Goal: Feedback & Contribution: Submit feedback/report problem

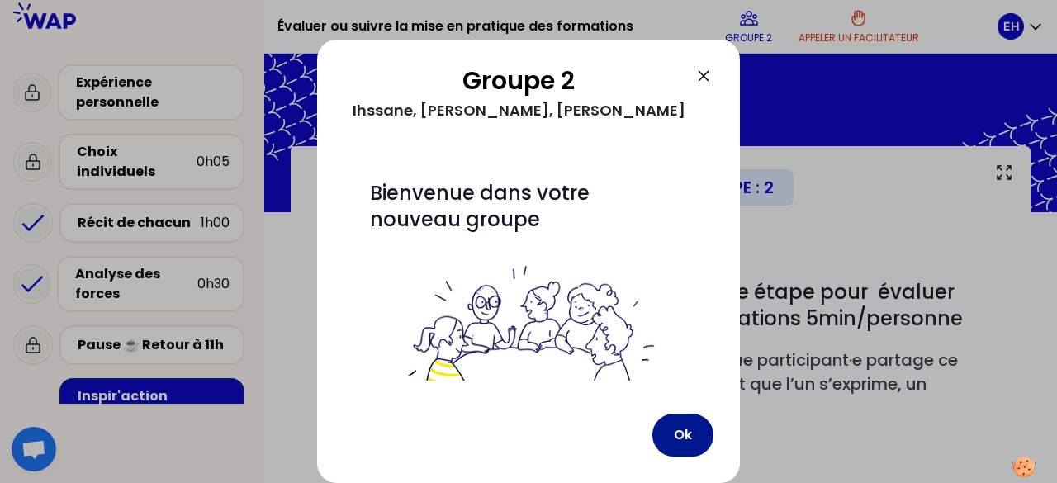
click at [689, 444] on button "Ok" at bounding box center [683, 435] width 61 height 43
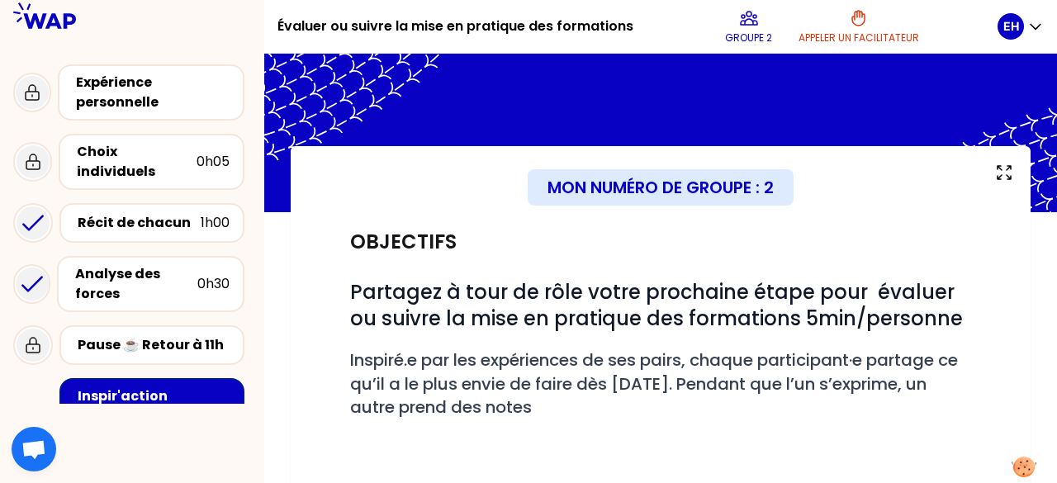
click at [677, 263] on div "# Partagez à tour de rôle votre prochaine étape pour évaluer ou suivre la mise …" at bounding box center [660, 353] width 621 height 188
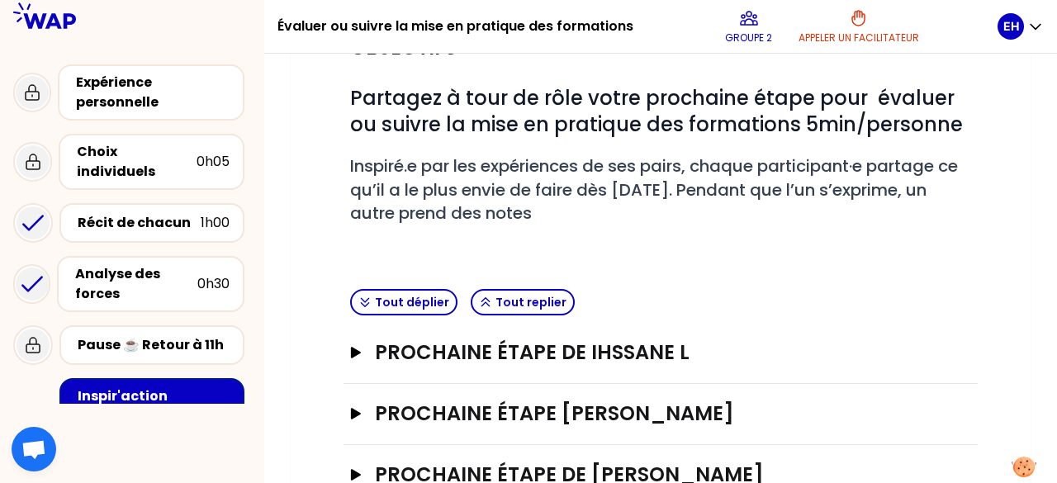
scroll to position [198, 0]
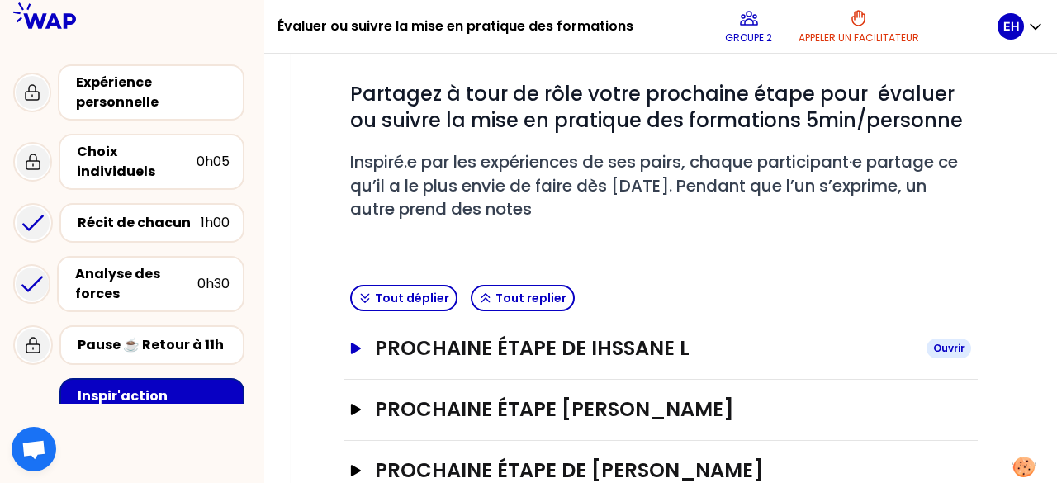
click at [634, 340] on h3 "Prochaine étape de Ihssane L" at bounding box center [644, 348] width 539 height 26
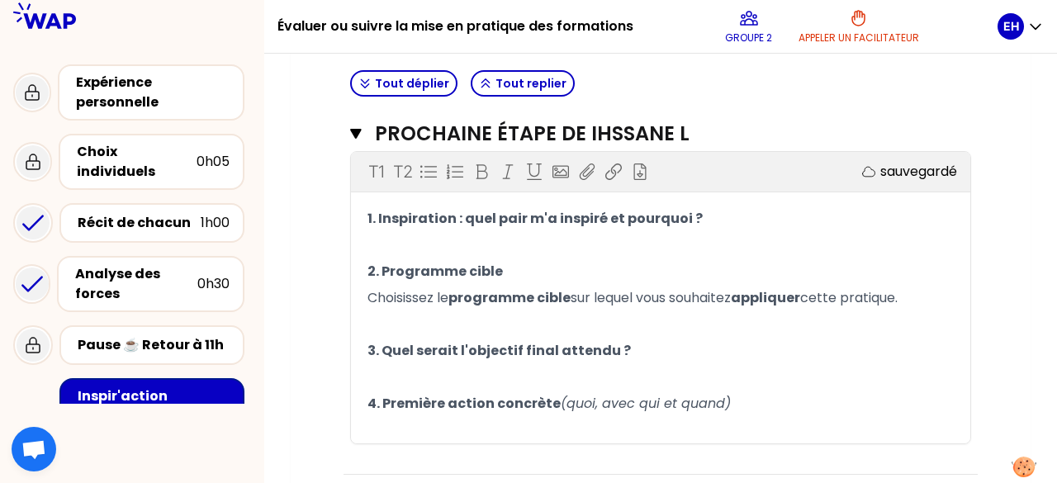
scroll to position [471, 0]
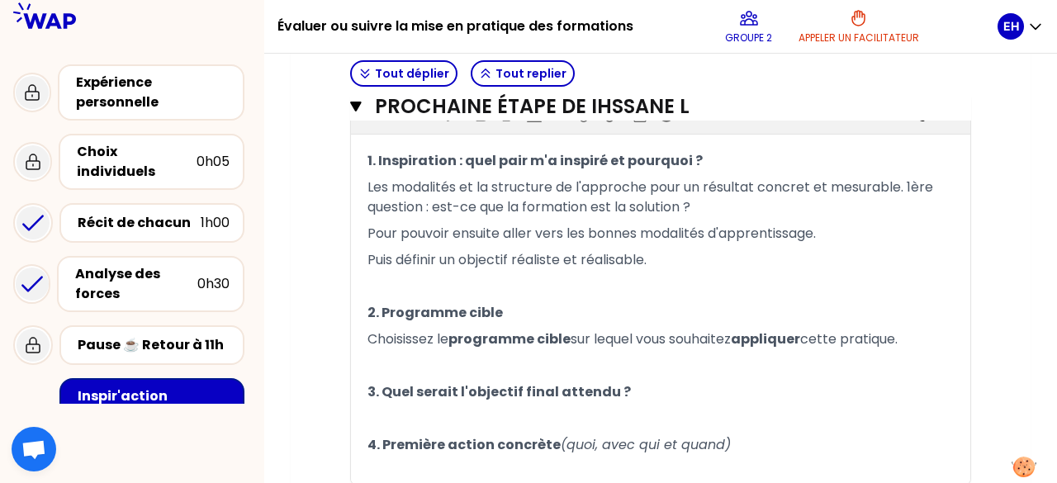
drag, startPoint x: 1051, startPoint y: 277, endPoint x: 709, endPoint y: 112, distance: 379.8
click at [709, 112] on h3 "Prochaine étape de Ihssane L" at bounding box center [641, 106] width 533 height 26
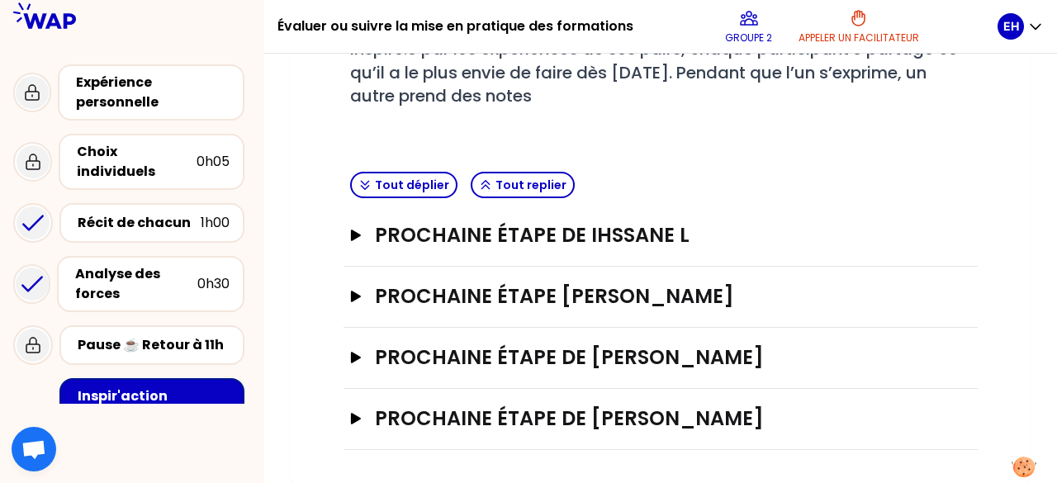
scroll to position [307, 0]
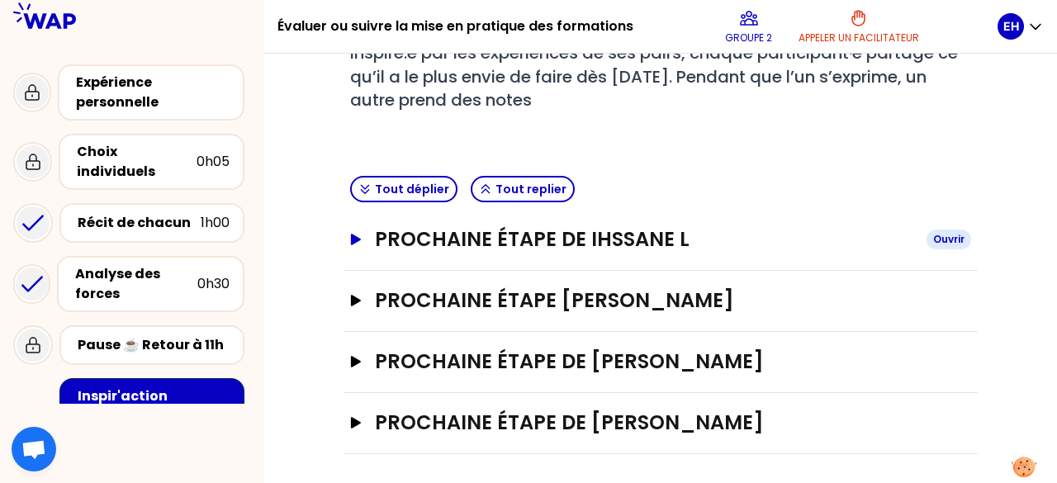
click at [544, 232] on h3 "Prochaine étape de Ihssane L" at bounding box center [644, 239] width 539 height 26
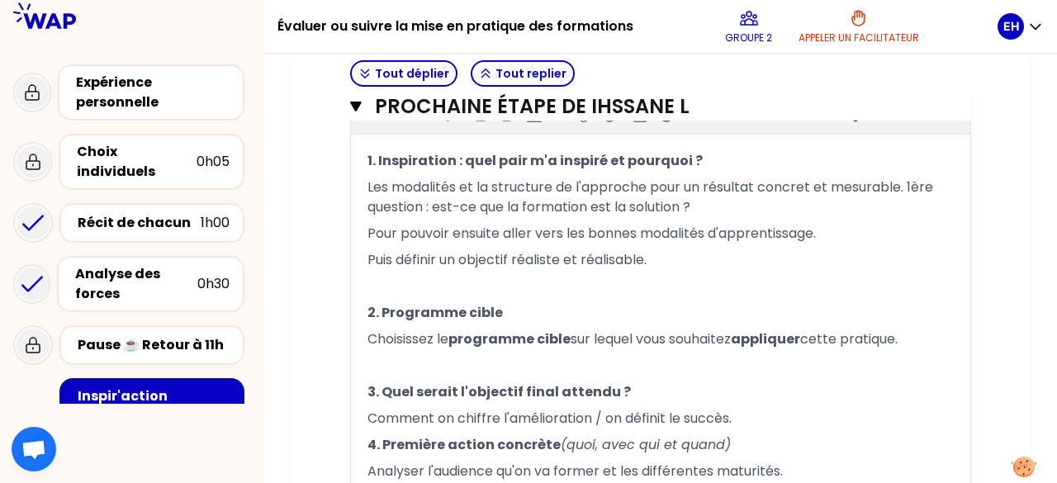
click at [638, 283] on p "﻿" at bounding box center [661, 286] width 587 height 26
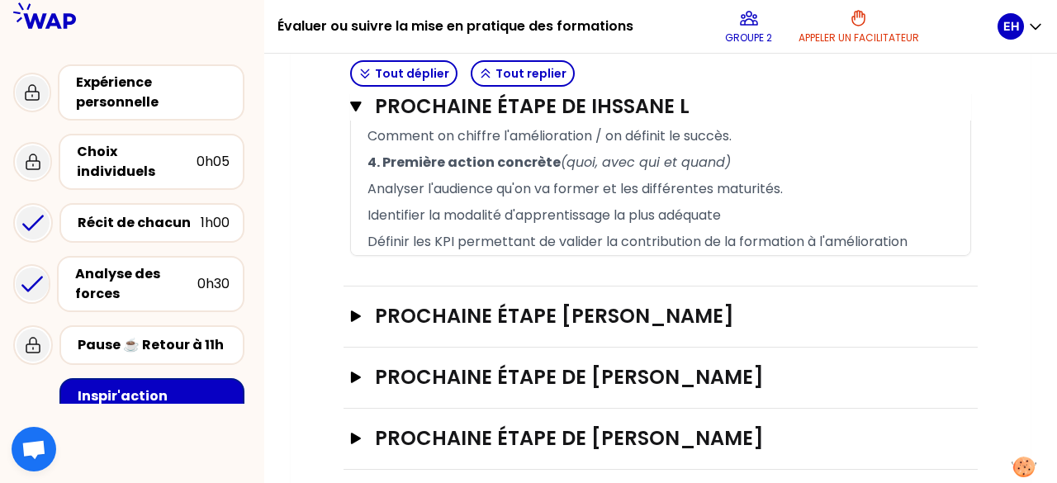
scroll to position [768, 0]
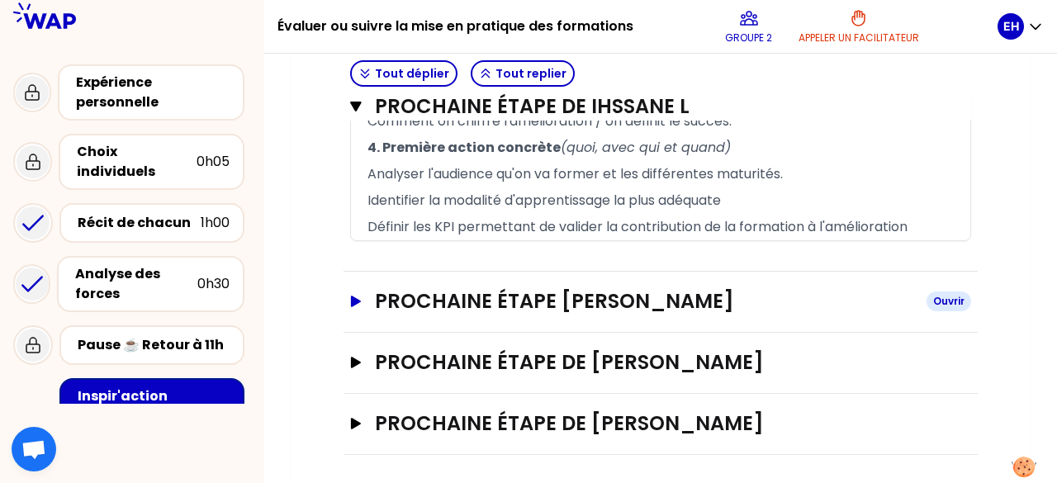
click at [601, 300] on h3 "Prochaine étape [PERSON_NAME]" at bounding box center [644, 301] width 539 height 26
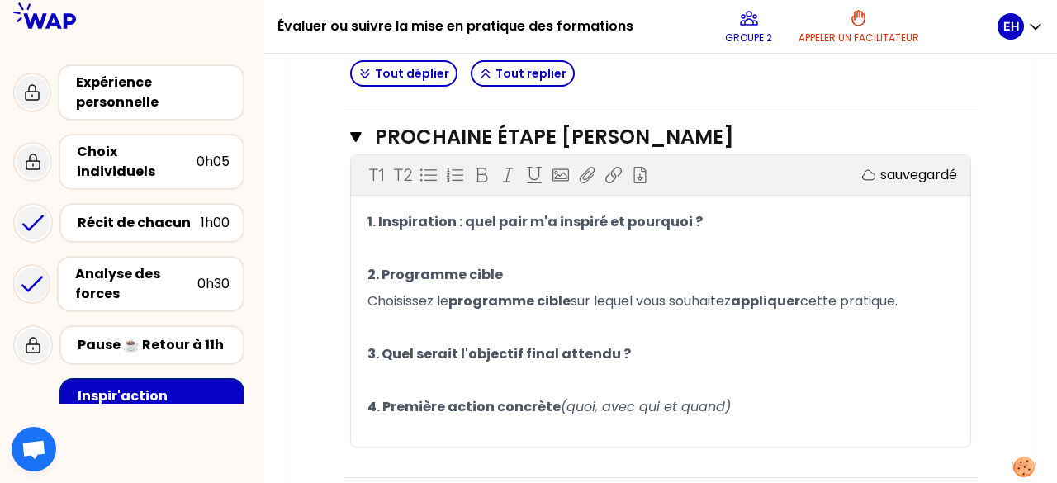
scroll to position [1077, 0]
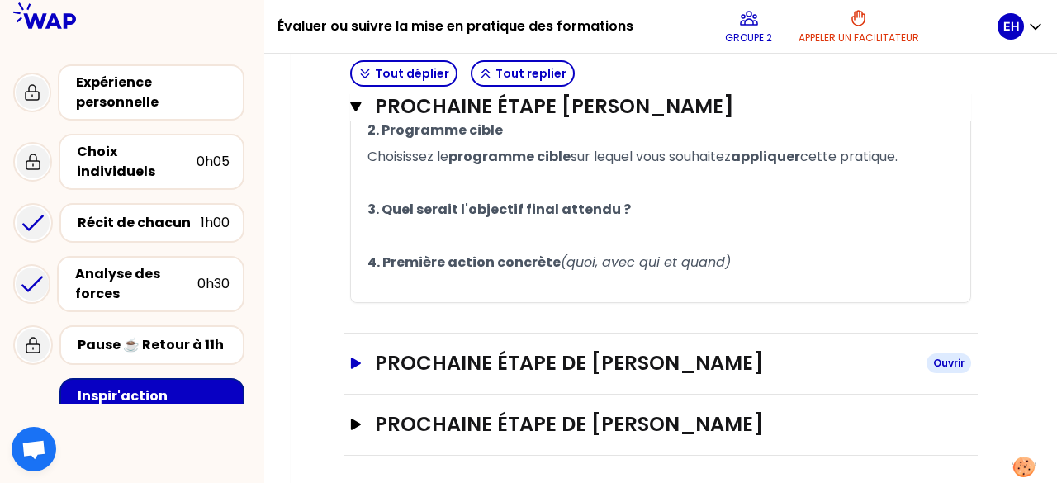
click at [806, 368] on h3 "Prochaine étape de [PERSON_NAME]" at bounding box center [644, 363] width 539 height 26
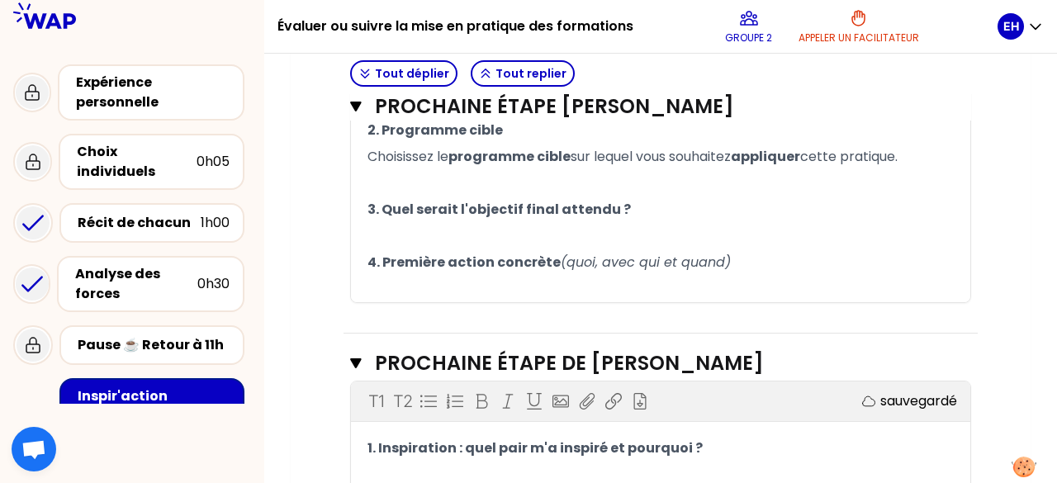
click at [619, 446] on span "1. Inspiration : quel pair m'a inspiré et pourquoi ?" at bounding box center [535, 448] width 335 height 19
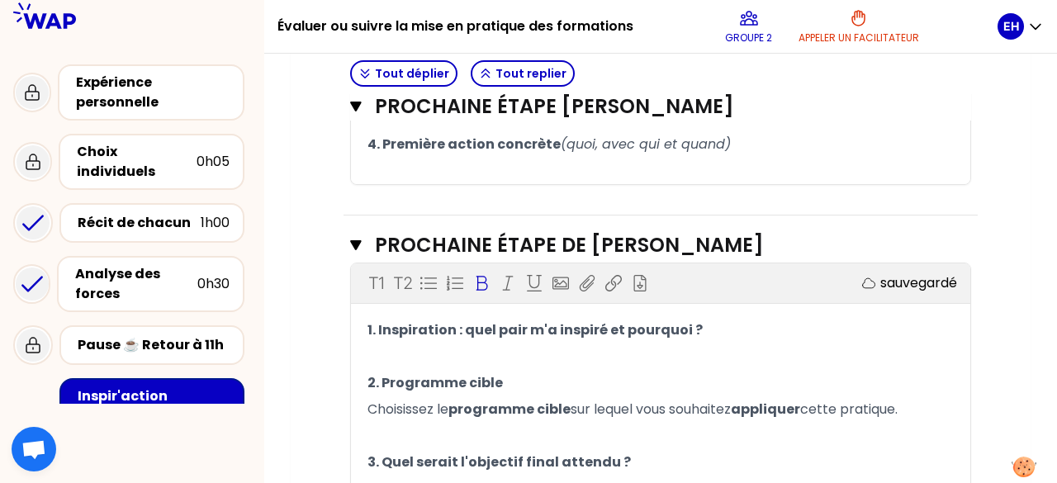
scroll to position [1251, 0]
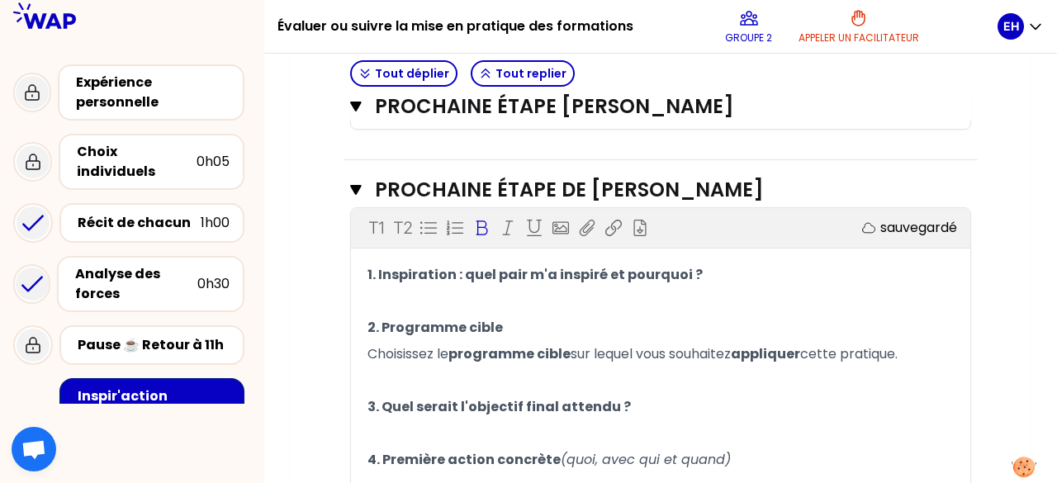
click at [730, 282] on p "1. Inspiration : quel pair m'a inspiré et pourquoi ?" at bounding box center [661, 275] width 587 height 26
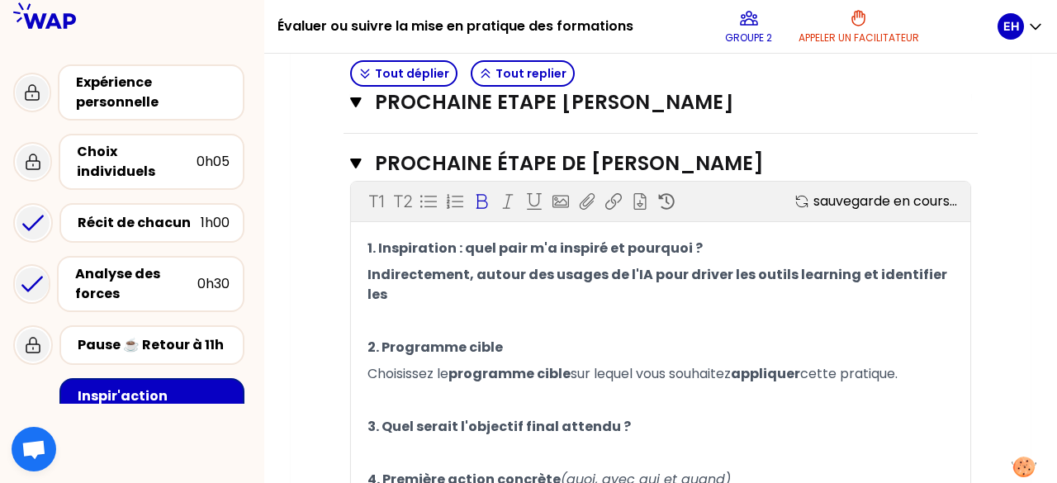
scroll to position [1297, 0]
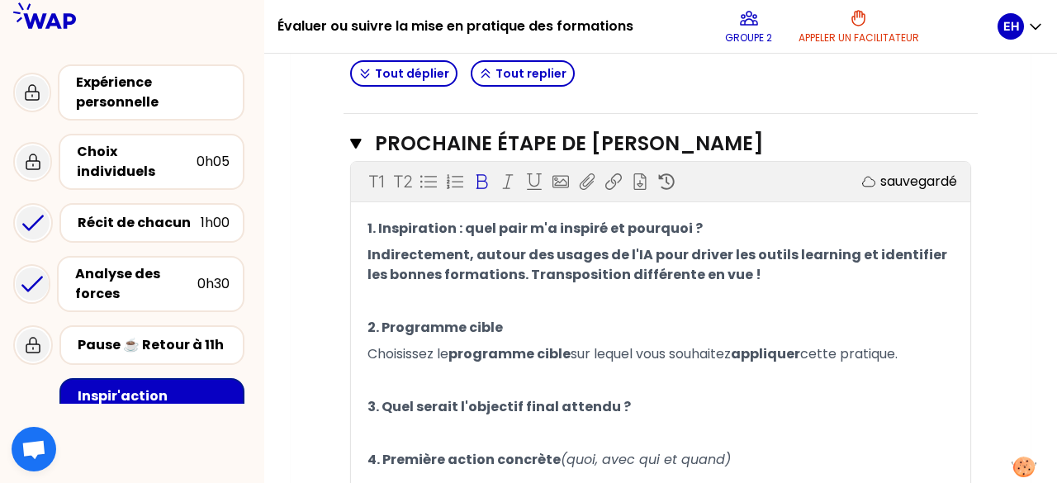
click at [691, 344] on span "sur lequel vous souhaitez" at bounding box center [651, 353] width 160 height 19
click at [662, 379] on p "﻿" at bounding box center [661, 381] width 587 height 26
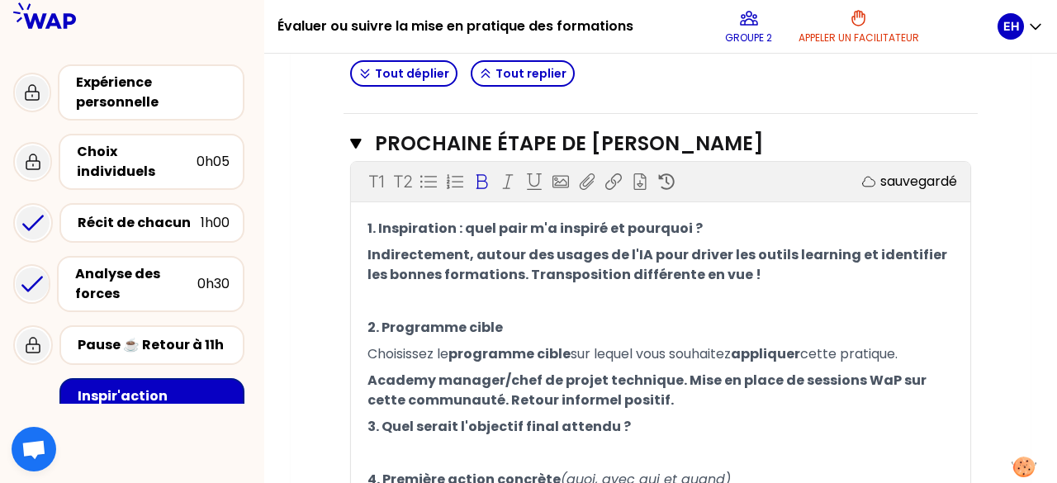
click at [666, 419] on p "3. Quel serait l'objectif final attendu ?" at bounding box center [661, 427] width 587 height 26
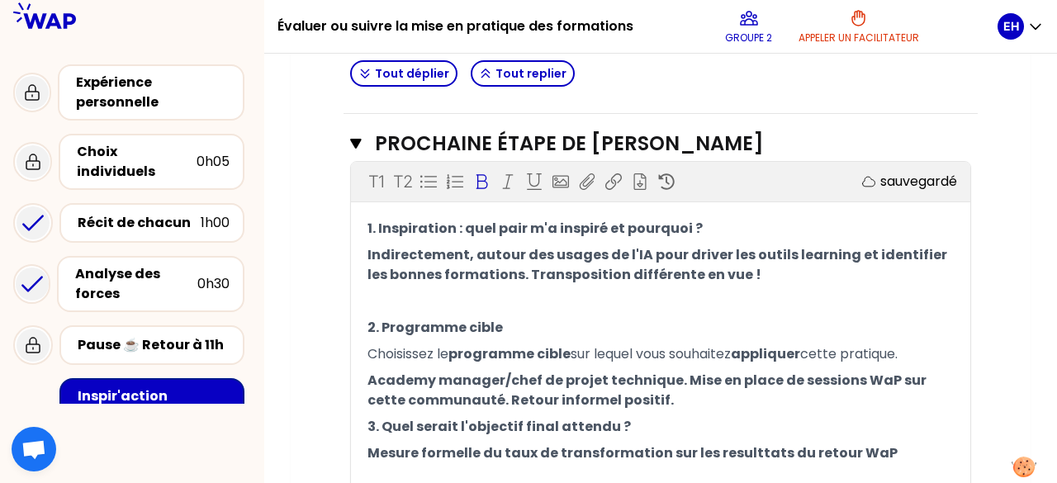
scroll to position [1479, 0]
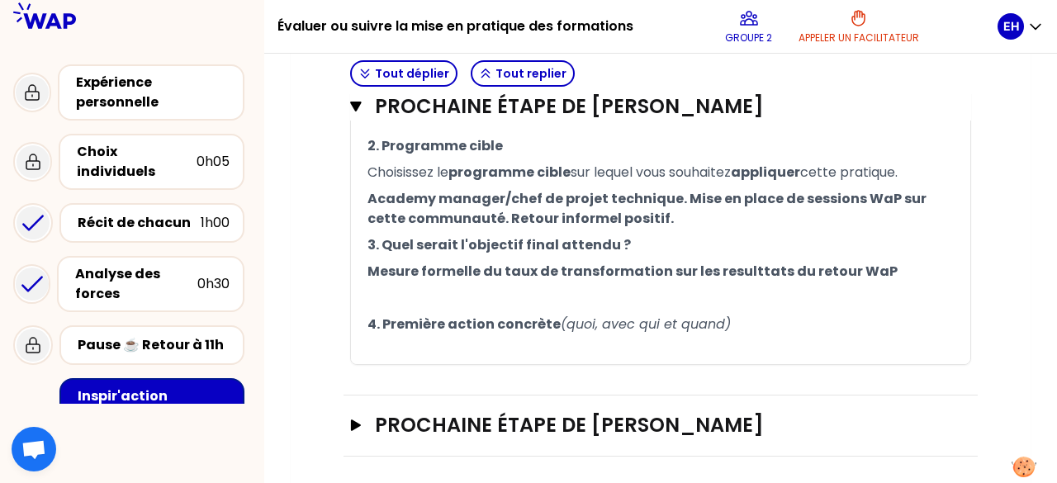
click at [827, 318] on p "4. Première action concrète (quoi, avec qui et quand)" at bounding box center [661, 324] width 587 height 26
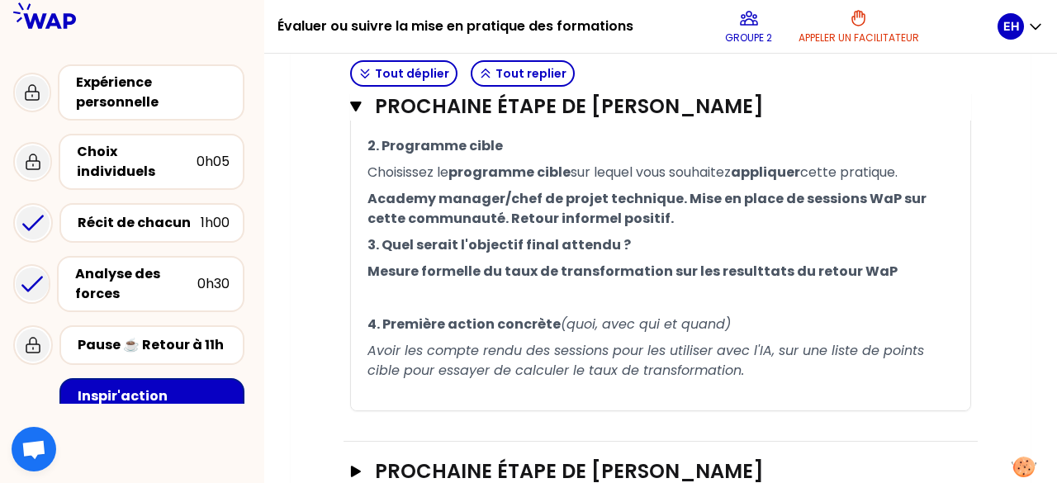
click at [478, 345] on span "Avoir les compte rendu des sessions pour les utiliser avec l'IA, sur une liste …" at bounding box center [648, 360] width 561 height 39
click at [765, 371] on p "Avoir les comptes rendu des sessions pour les utiliser avec l'IA, sur une liste…" at bounding box center [661, 361] width 587 height 46
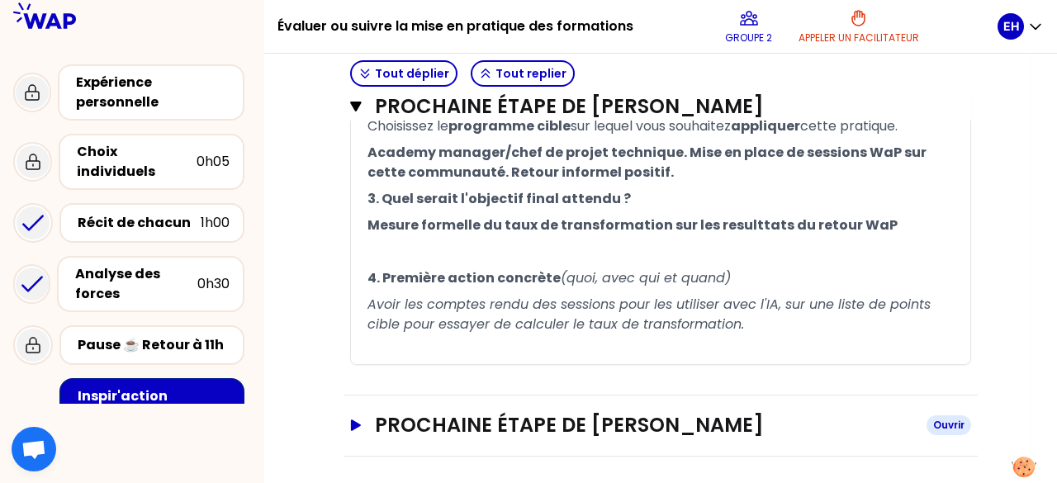
drag, startPoint x: 1052, startPoint y: 470, endPoint x: 682, endPoint y: 421, distance: 374.1
click at [682, 421] on h3 "Prochaine étape de [PERSON_NAME]" at bounding box center [644, 425] width 539 height 26
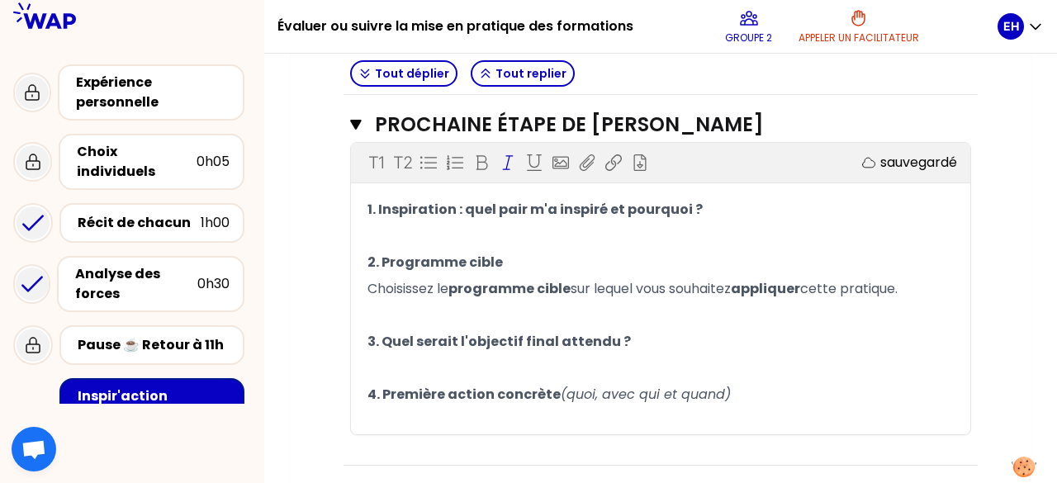
scroll to position [1834, 0]
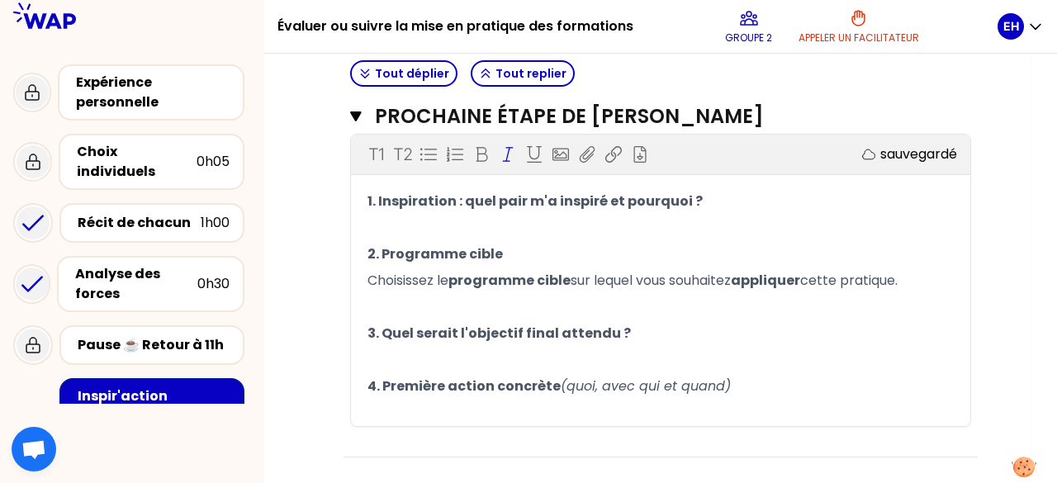
click at [751, 202] on p "1. Inspiration : quel pair m'a inspiré et pourquoi ?" at bounding box center [661, 201] width 587 height 26
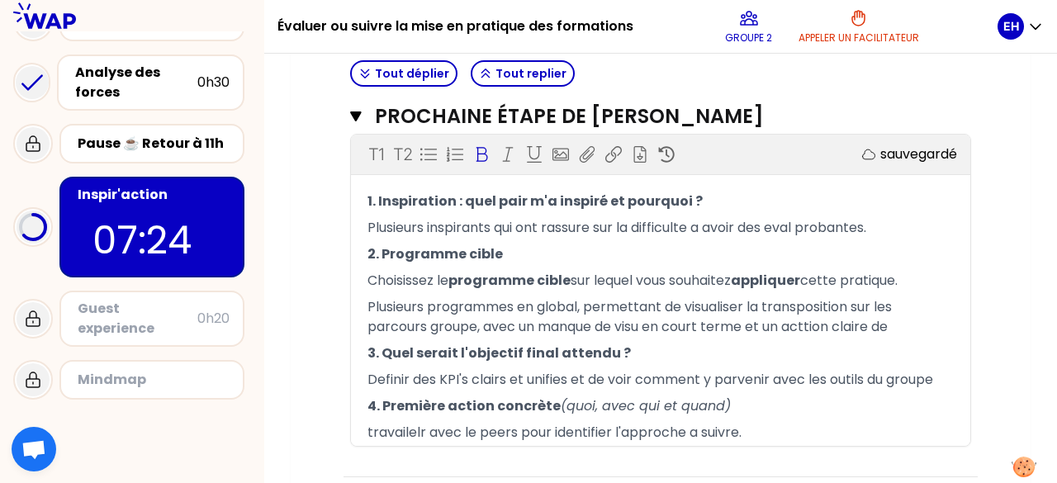
scroll to position [225, 0]
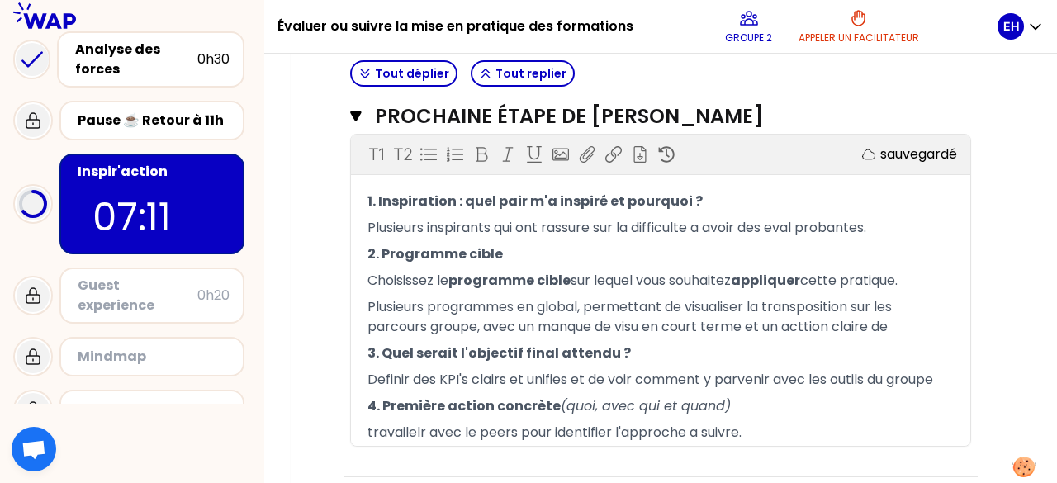
drag, startPoint x: 509, startPoint y: 430, endPoint x: 439, endPoint y: 424, distance: 70.5
click at [439, 424] on span "travailelr avec le peers pour identifier l'approche a suivre." at bounding box center [555, 432] width 374 height 19
click at [417, 426] on span "travailelr avec le peers pour identifier l'approche a suivre." at bounding box center [555, 432] width 374 height 19
drag, startPoint x: 849, startPoint y: 428, endPoint x: 912, endPoint y: 419, distance: 63.4
drag, startPoint x: 912, startPoint y: 419, endPoint x: 753, endPoint y: 425, distance: 158.7
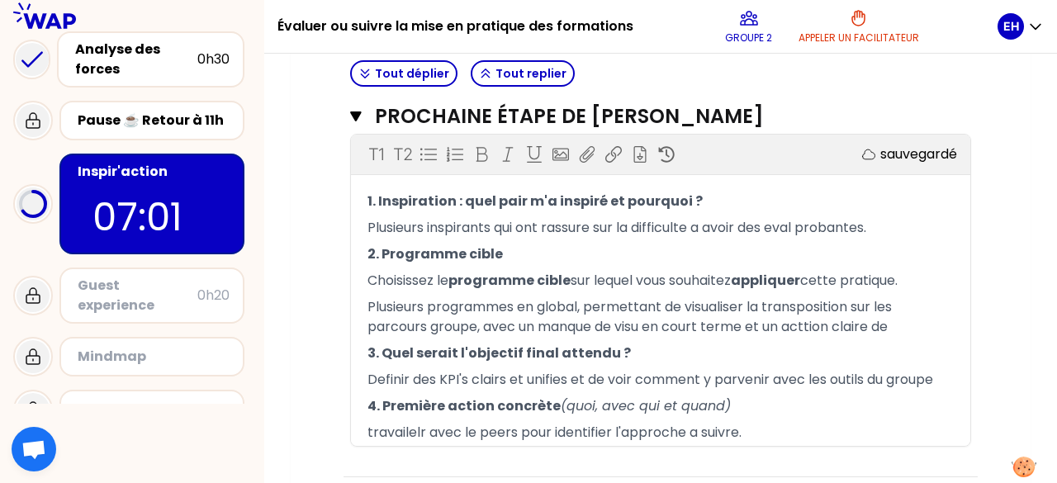
click at [753, 425] on p "travailelr avec le peers pour identifier l'approche a suivre." at bounding box center [661, 433] width 587 height 26
click at [476, 367] on p "Definir des KPI's clairs et unifies et de voir comment y parvenir avec les outi…" at bounding box center [661, 380] width 587 height 26
click at [762, 430] on p "travailelr avec le peers pour identifier l'approche a suivre." at bounding box center [661, 433] width 587 height 26
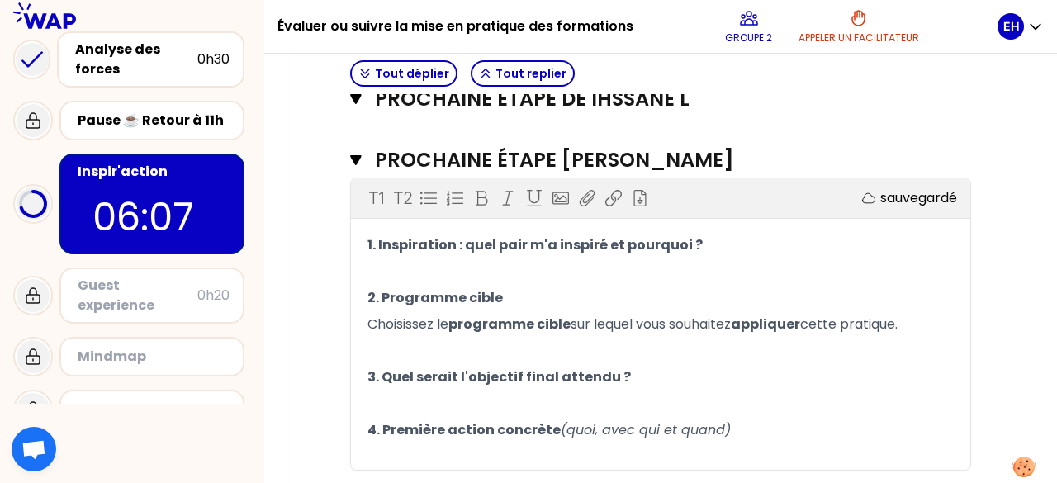
scroll to position [317, 0]
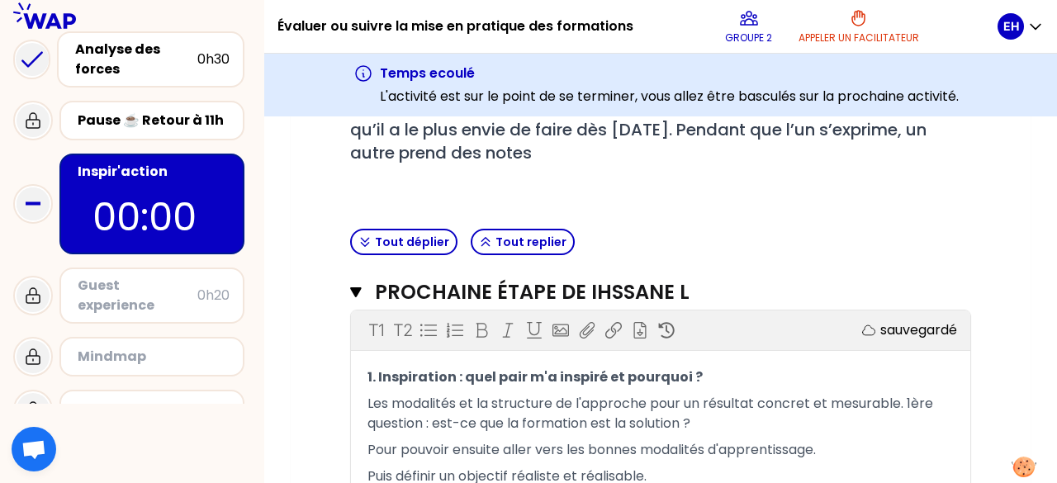
click at [80, 406] on div at bounding box center [132, 443] width 264 height 79
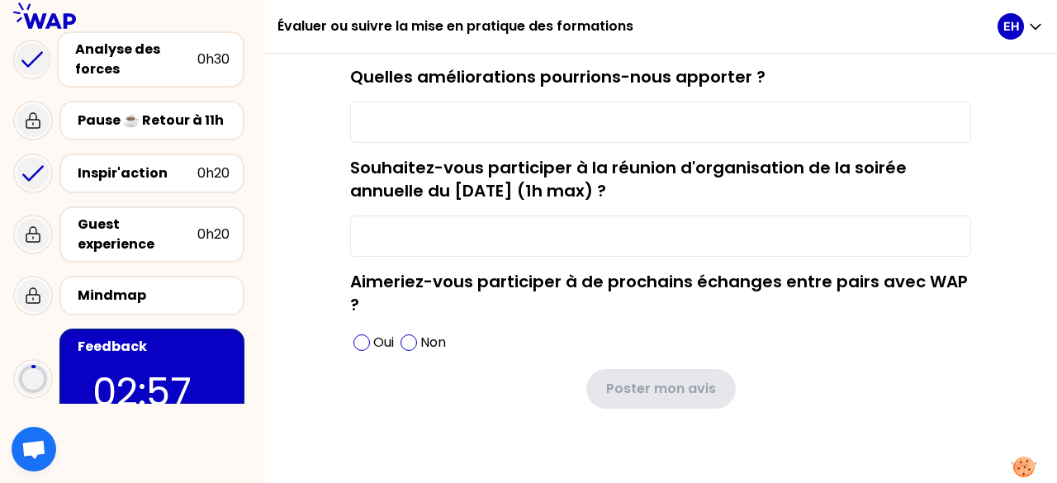
click at [514, 120] on input "Quelles améliorations pourrions-nous apporter ?" at bounding box center [660, 122] width 621 height 41
type input "PArfait la dernière partie !"
click at [415, 250] on input "Souhaitez-vous participer à la réunion d'organisation de la soirée annuelle du …" at bounding box center [660, 236] width 621 height 41
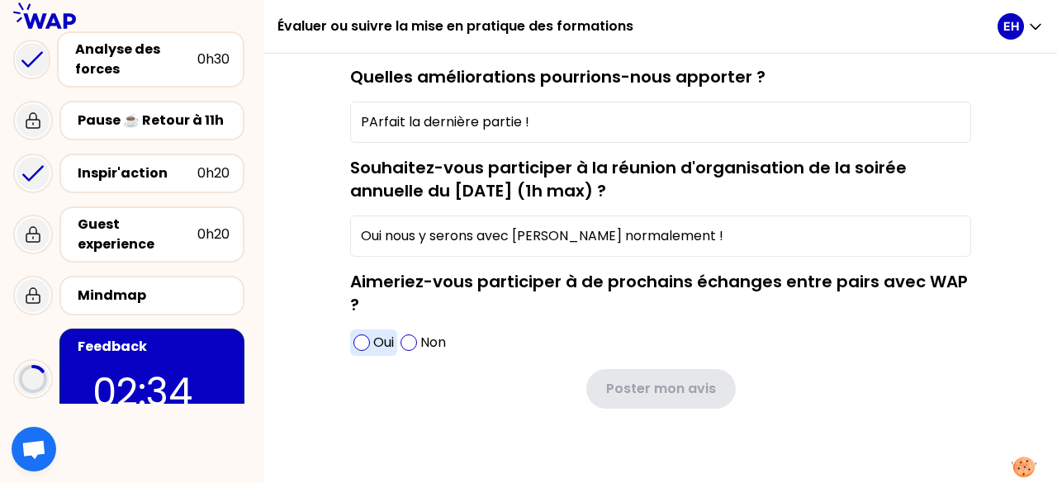
type input "Oui nous y serons avec [PERSON_NAME] normalement !"
click at [359, 344] on span at bounding box center [362, 343] width 17 height 17
click at [556, 117] on input "PArfait la dernière partie !" at bounding box center [660, 122] width 621 height 41
click at [677, 239] on input "Oui nous y serons avec [PERSON_NAME] normalement !" at bounding box center [660, 236] width 621 height 41
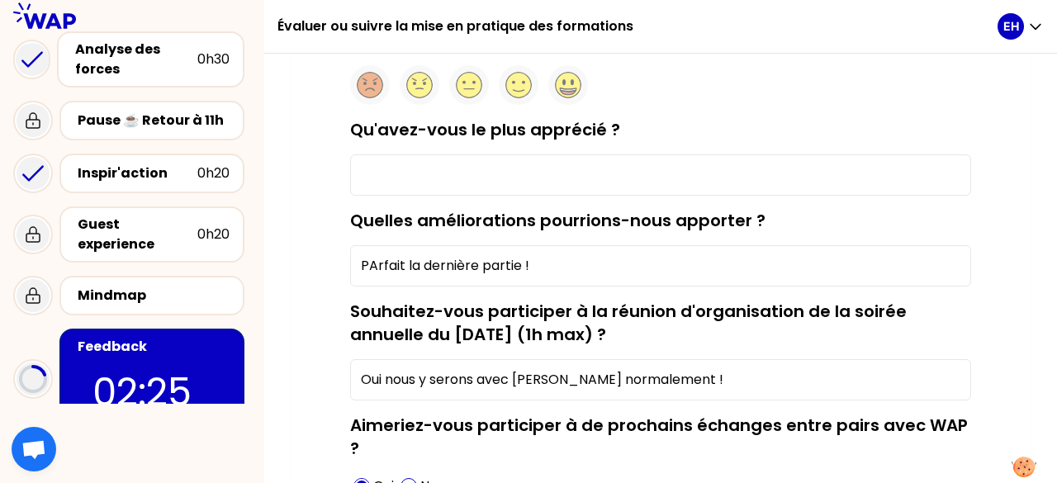
scroll to position [172, 0]
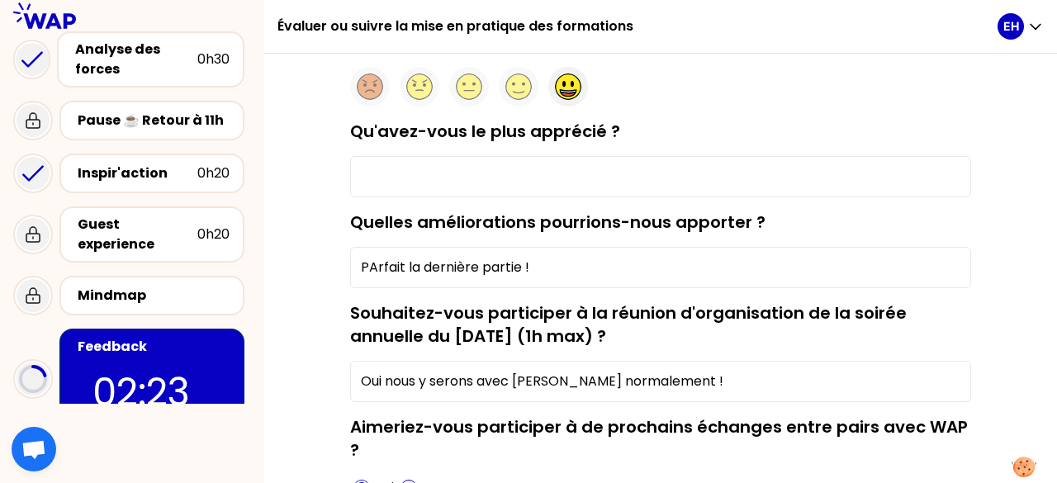
click at [566, 93] on icon at bounding box center [568, 95] width 15 height 4
click at [514, 188] on input "Qu'avez-vous le plus apprécié ?" at bounding box center [660, 176] width 621 height 41
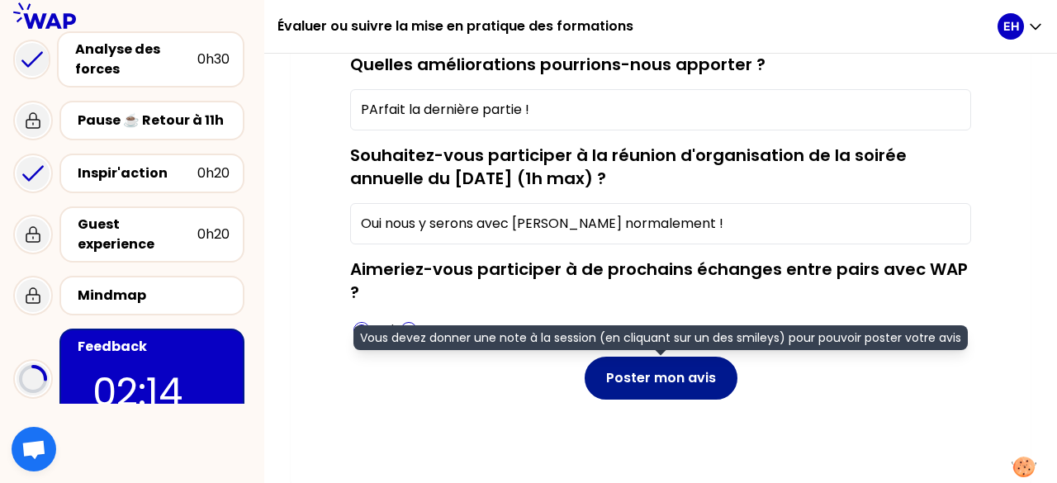
type input "LEs partages comme toujours"
click at [672, 383] on button "Poster mon avis" at bounding box center [661, 378] width 153 height 43
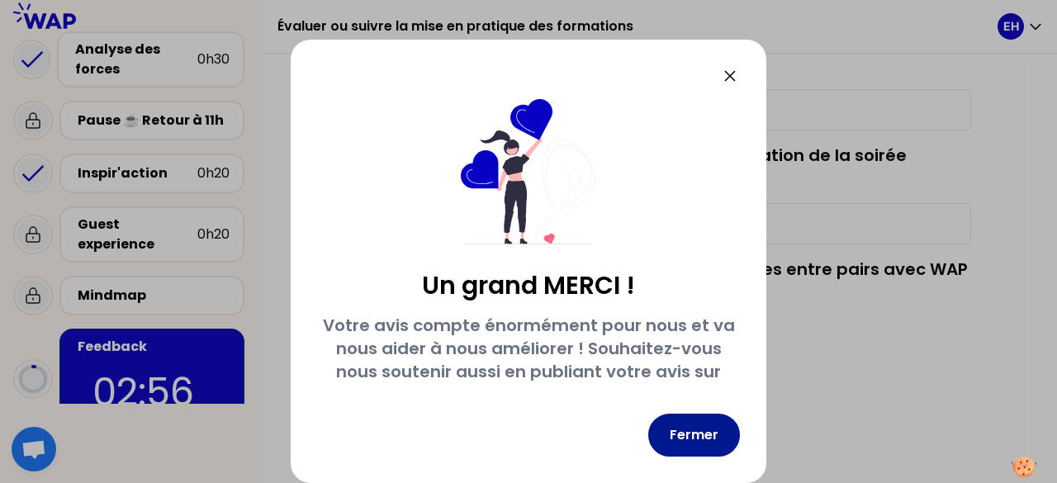
click at [710, 427] on button "Fermer" at bounding box center [694, 435] width 92 height 43
